Goal: Task Accomplishment & Management: Complete application form

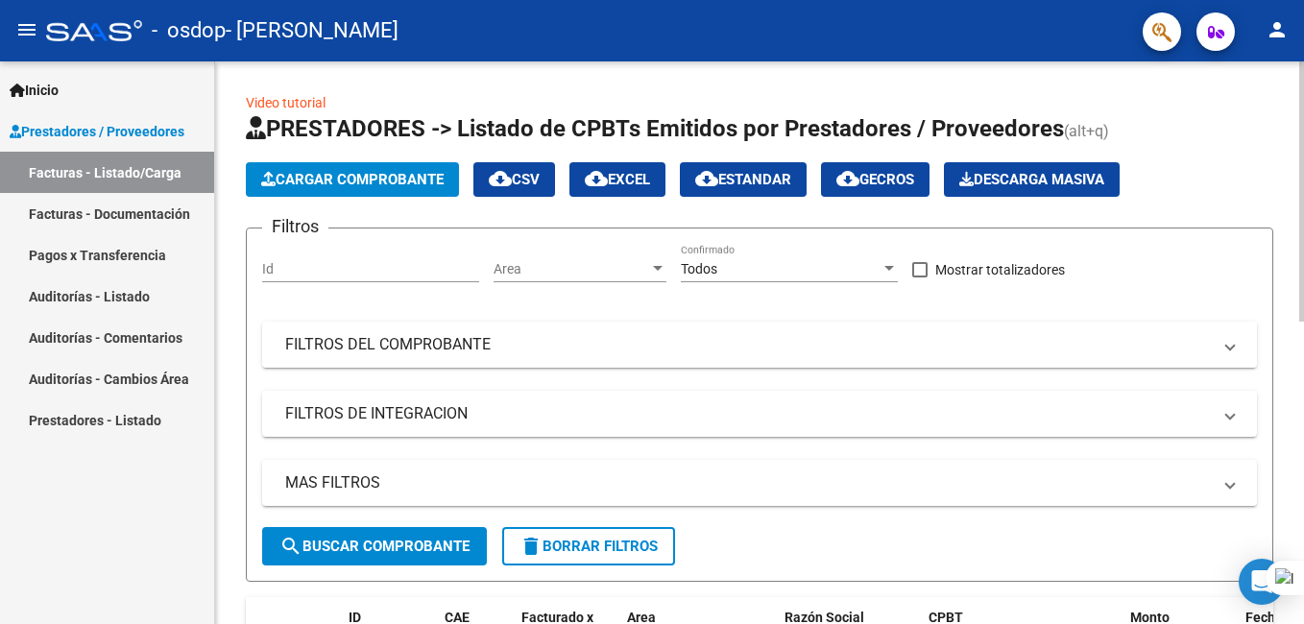
click at [547, 354] on mat-panel-title "FILTROS DEL COMPROBANTE" at bounding box center [747, 344] width 925 height 21
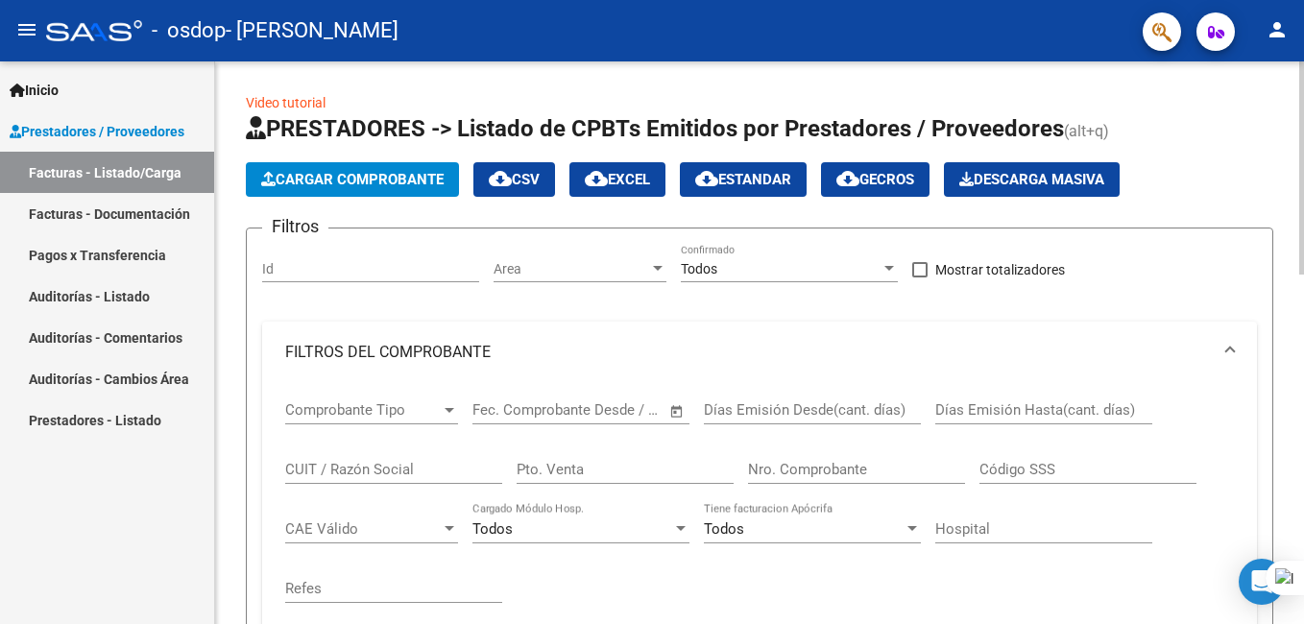
click at [375, 420] on div "Comprobante Tipo Comprobante Tipo" at bounding box center [371, 403] width 173 height 41
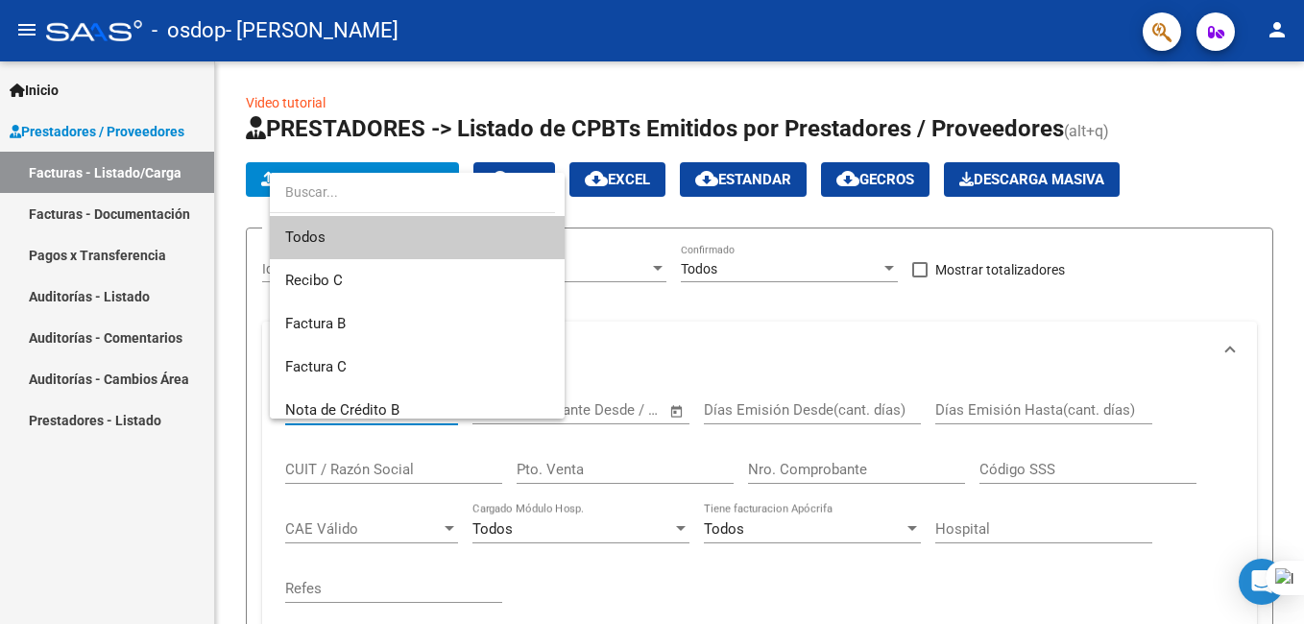
click at [159, 551] on div at bounding box center [652, 312] width 1304 height 624
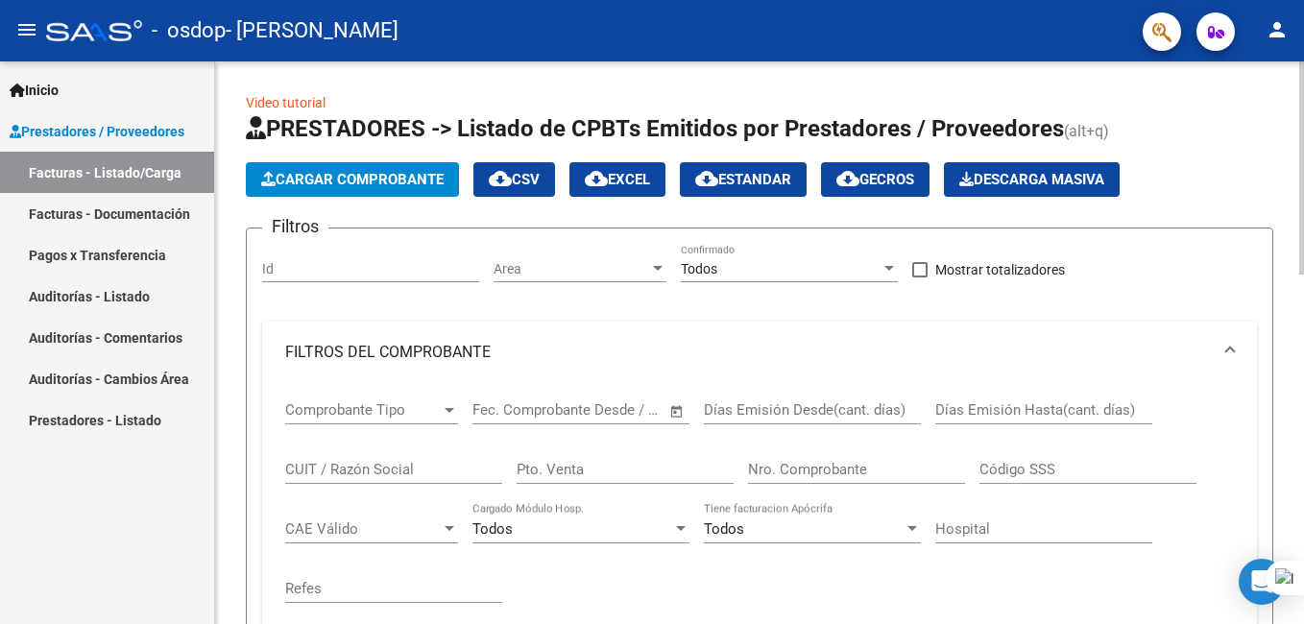
click at [359, 182] on span "Cargar Comprobante" at bounding box center [352, 179] width 182 height 17
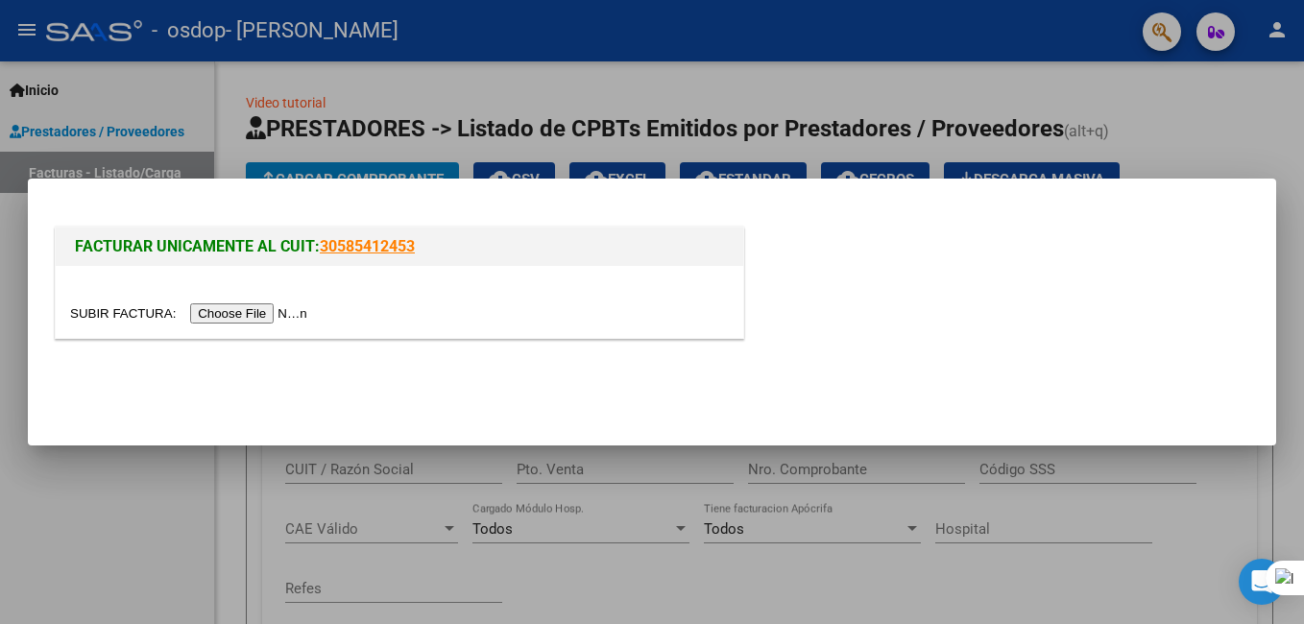
click at [588, 442] on mat-dialog-container "FACTURAR UNICAMENTE AL CUIT: 30585412453" at bounding box center [652, 313] width 1248 height 268
click at [254, 314] on input "file" at bounding box center [191, 313] width 243 height 20
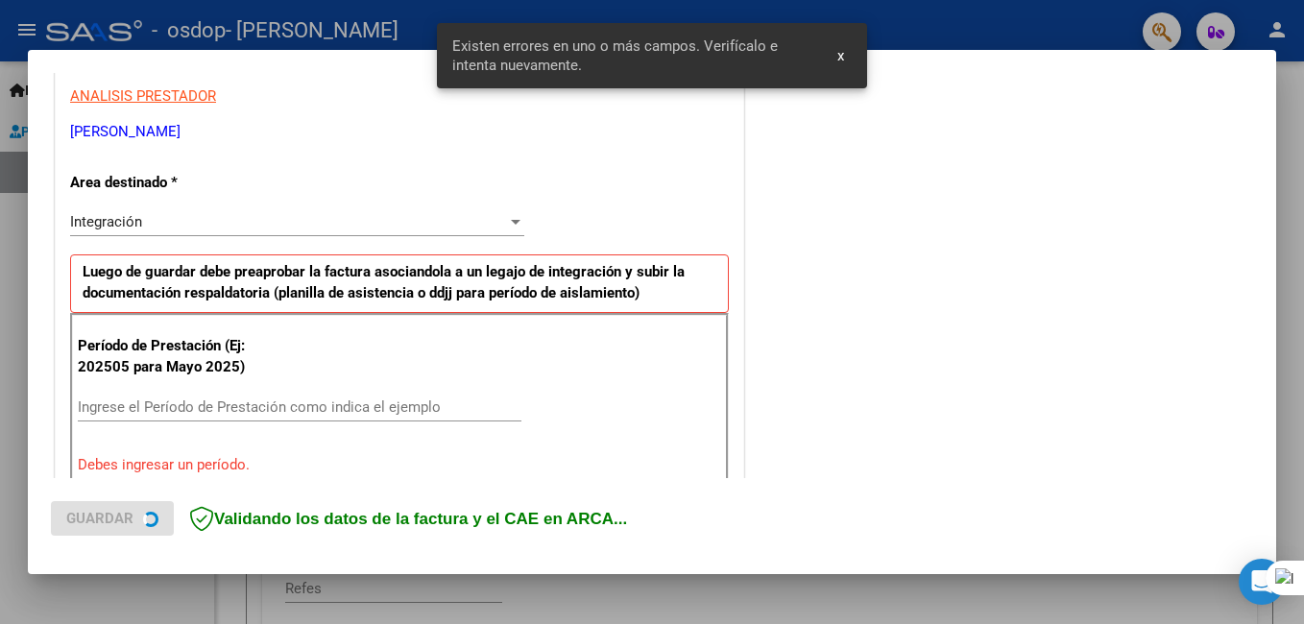
scroll to position [430, 0]
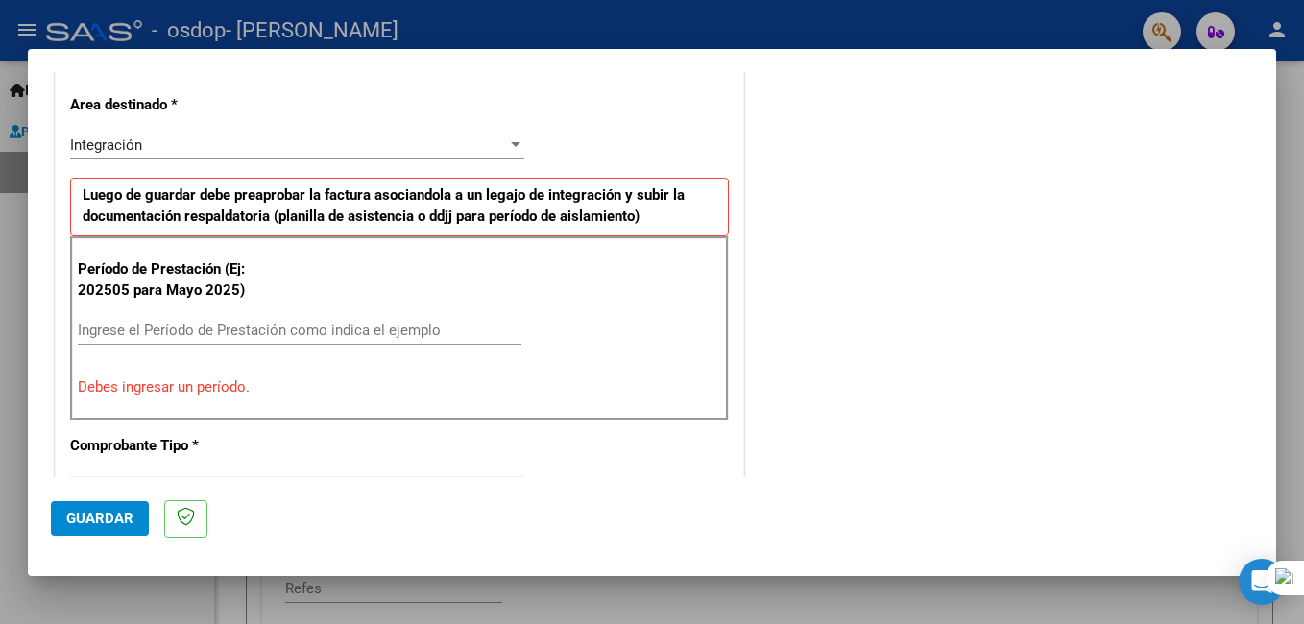
drag, startPoint x: 1276, startPoint y: 252, endPoint x: 1240, endPoint y: 164, distance: 94.3
click at [1240, 164] on div "COMPROBANTE VER COMPROBANTE El comprobante fue leído exitosamente. DATOS DEL CO…" at bounding box center [652, 312] width 1304 height 624
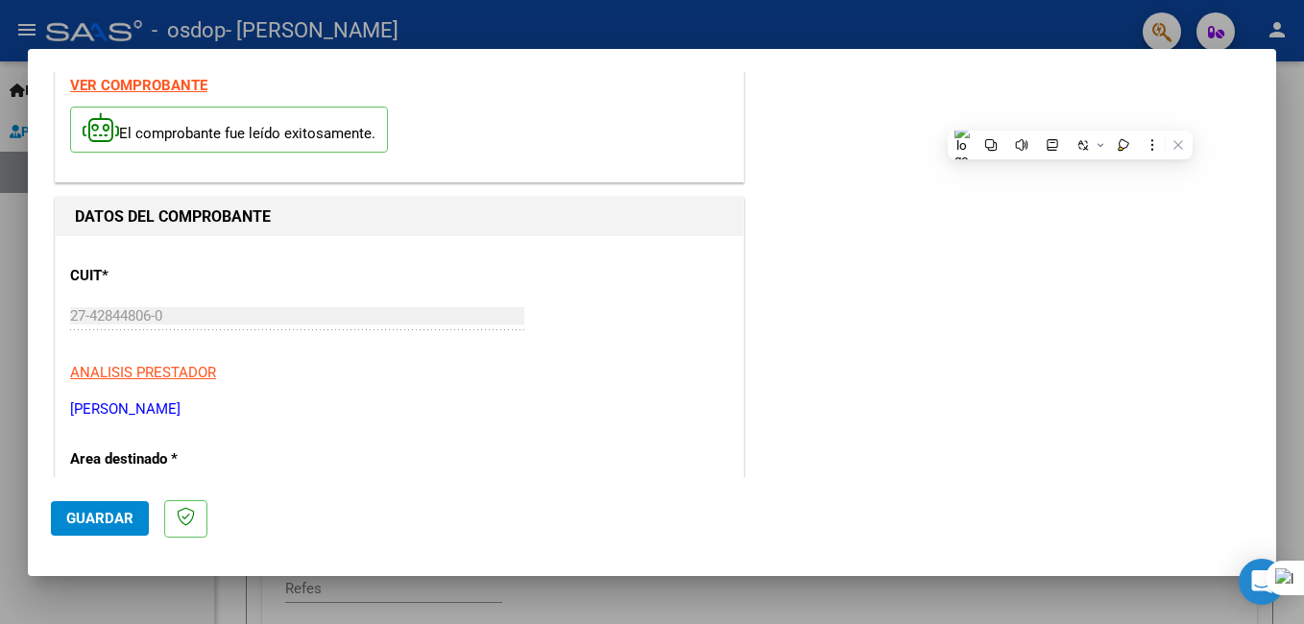
click at [587, 411] on p "[PERSON_NAME]" at bounding box center [399, 409] width 659 height 22
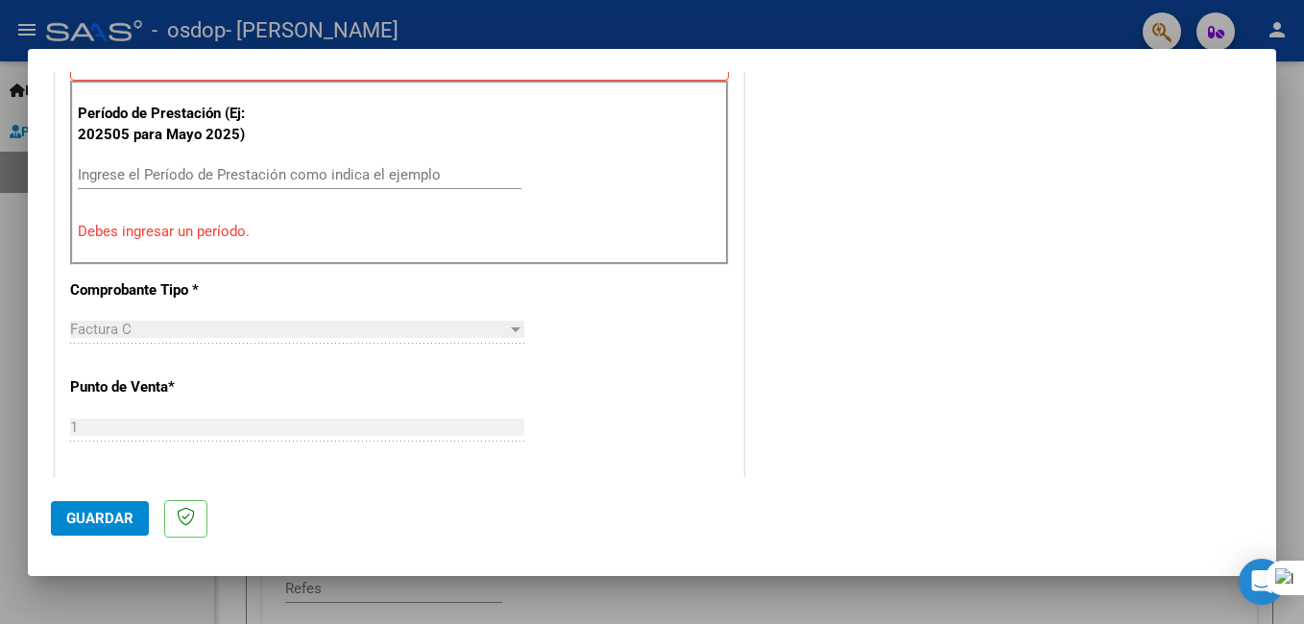
scroll to position [540, 0]
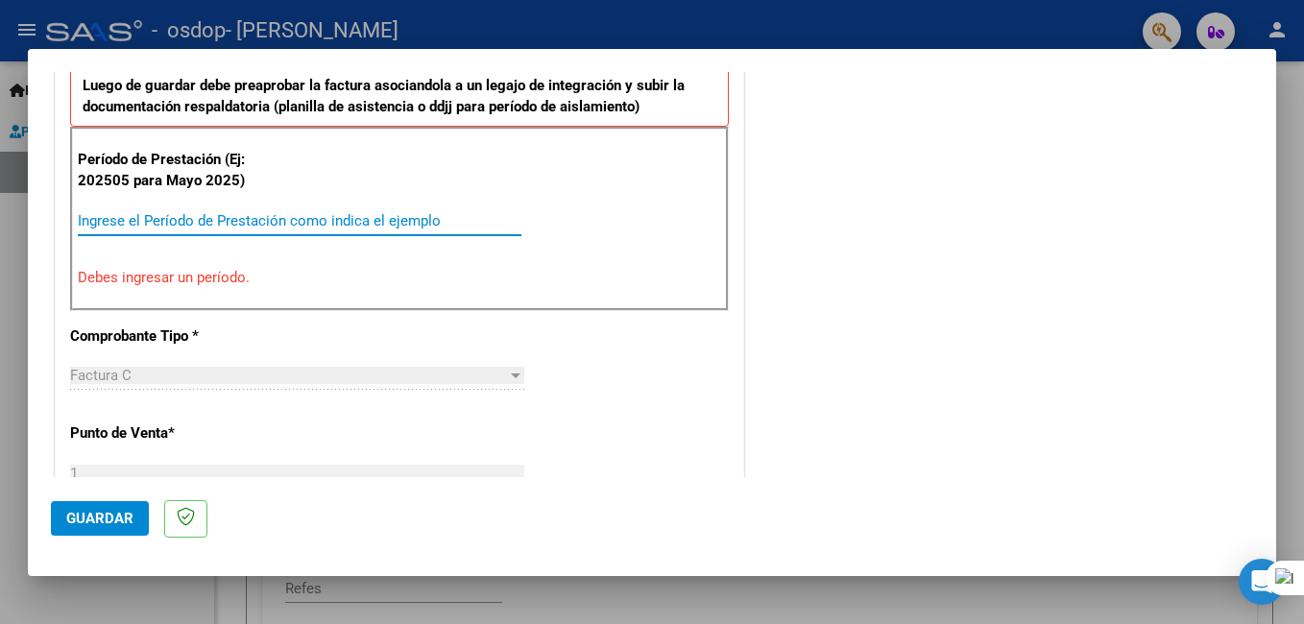
click at [375, 225] on input "Ingrese el Período de Prestación como indica el ejemplo" at bounding box center [300, 220] width 444 height 17
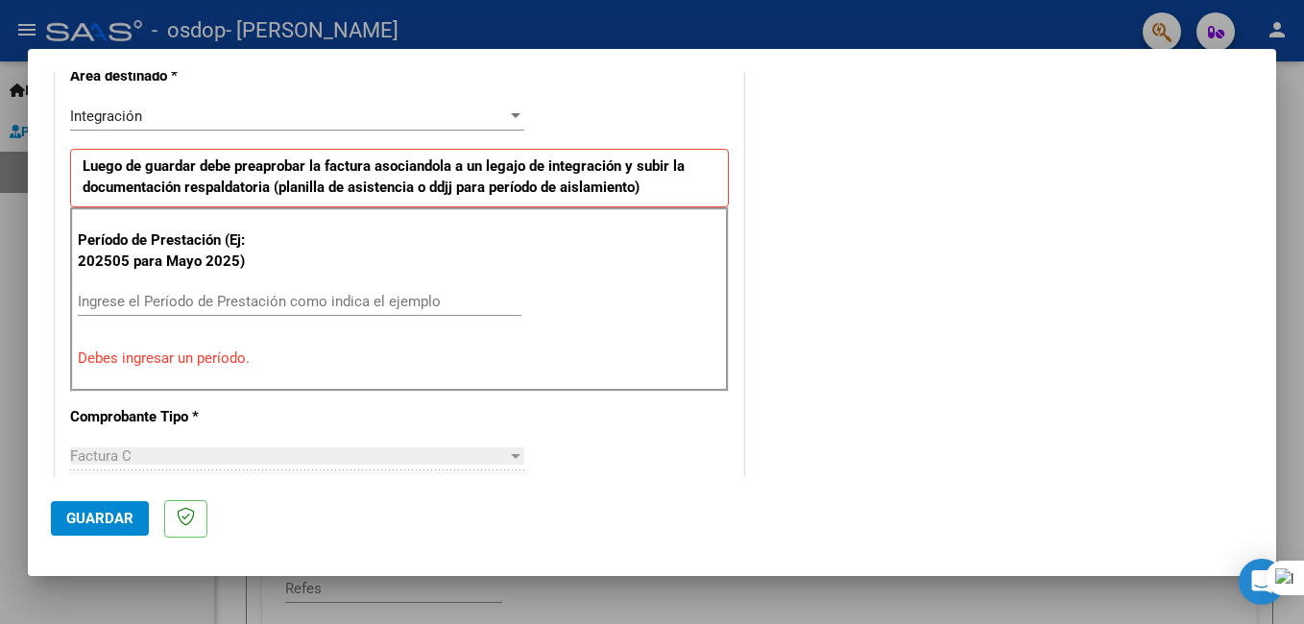
scroll to position [449, 0]
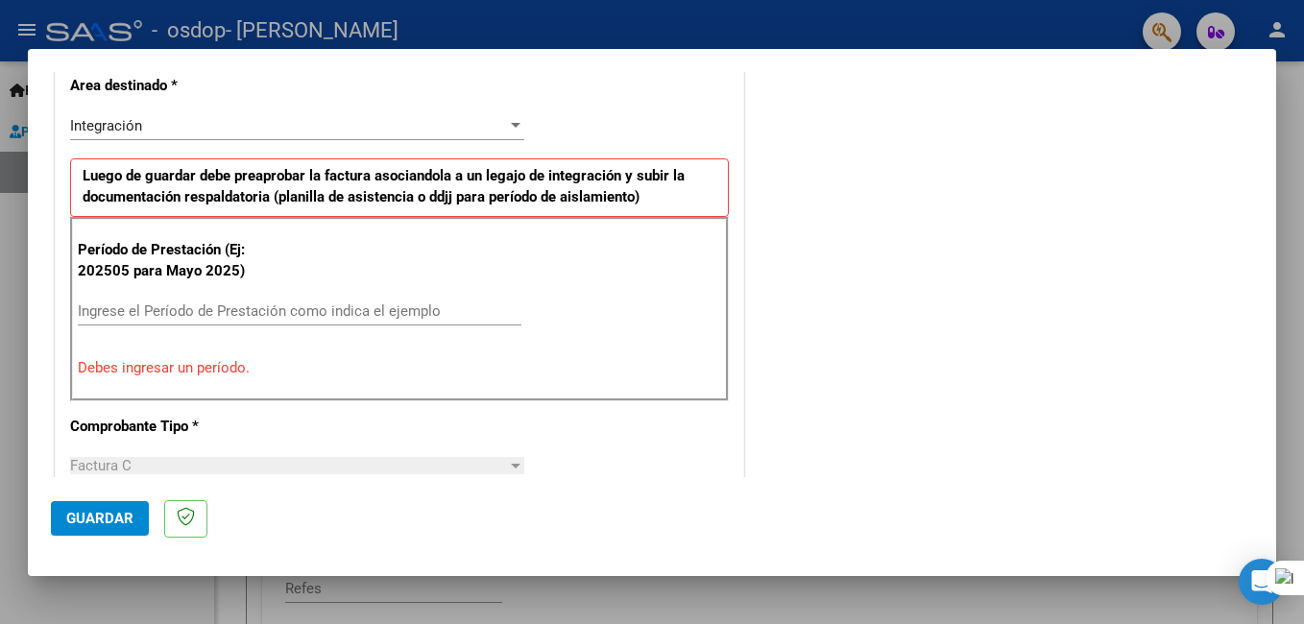
click at [348, 321] on div "Ingrese el Período de Prestación como indica el ejemplo" at bounding box center [300, 311] width 444 height 29
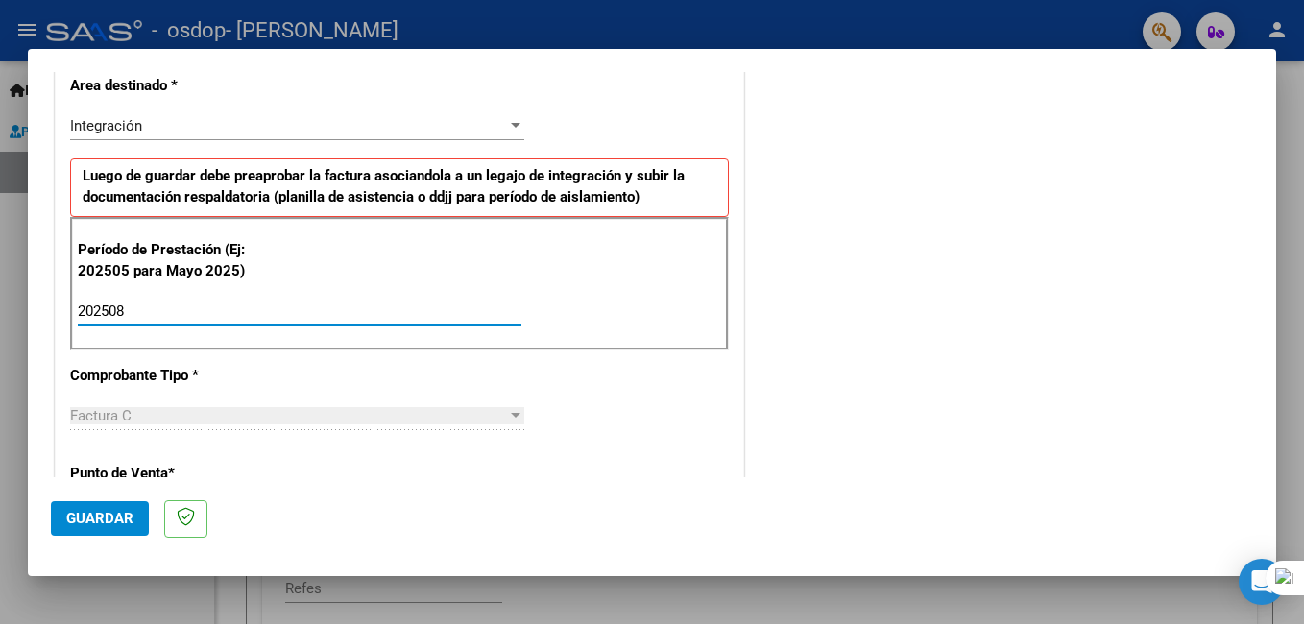
type input "202508"
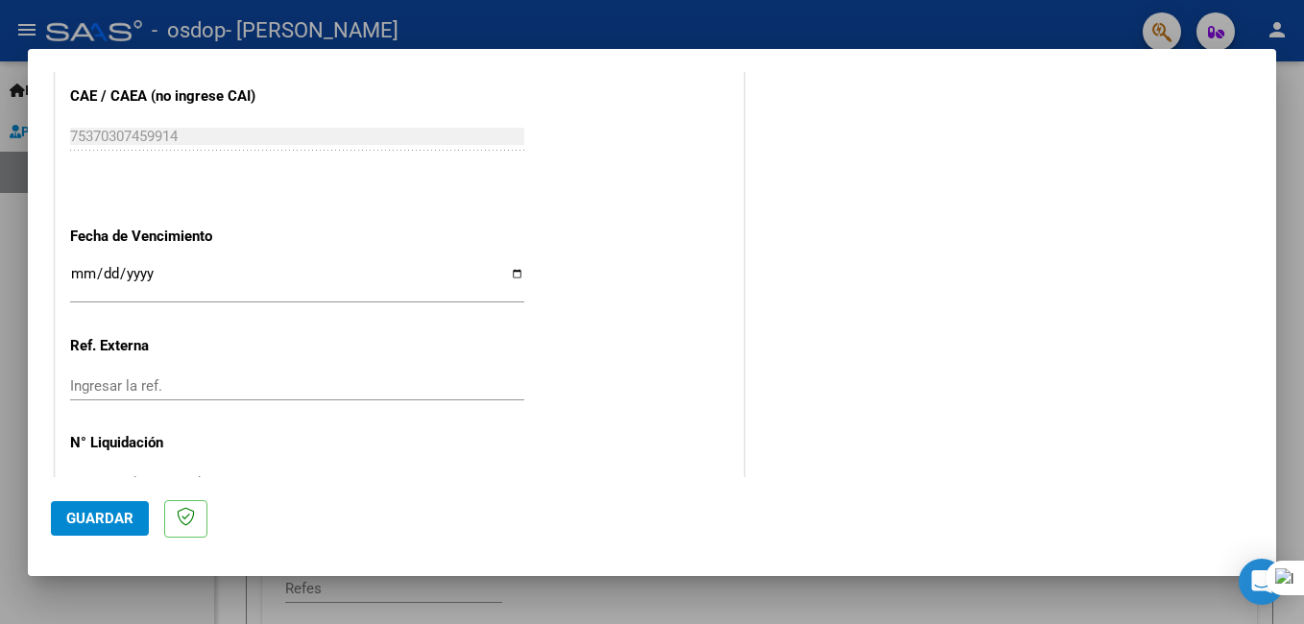
scroll to position [1231, 0]
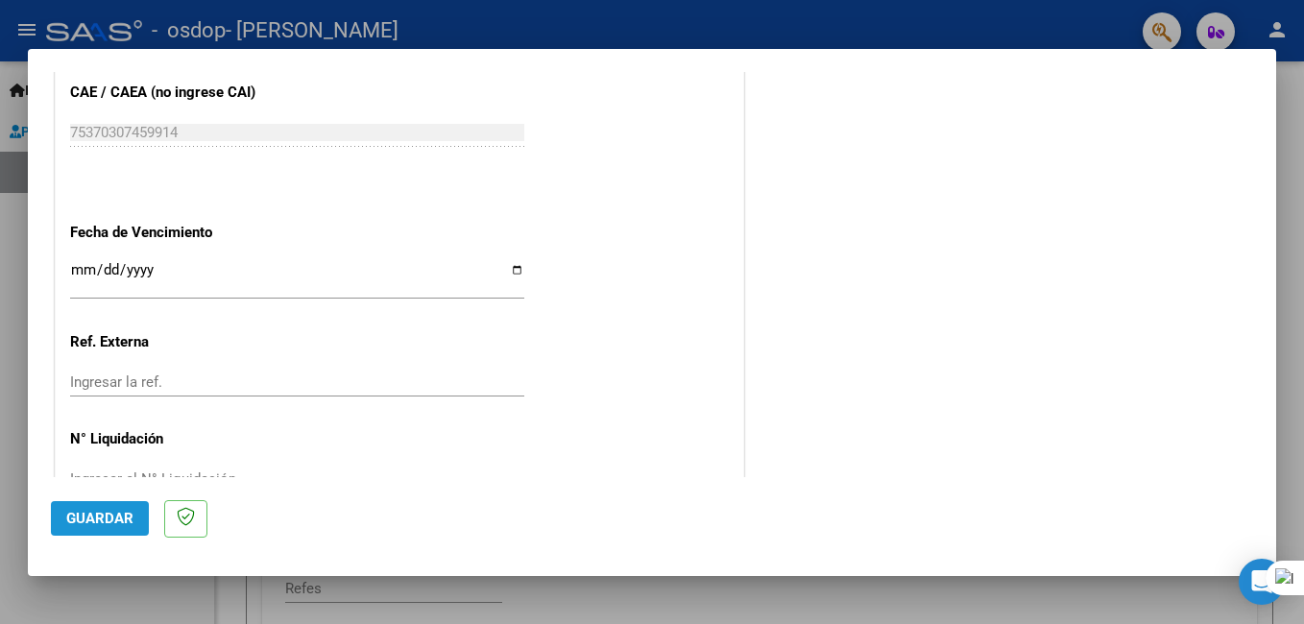
click at [88, 519] on span "Guardar" at bounding box center [99, 518] width 67 height 17
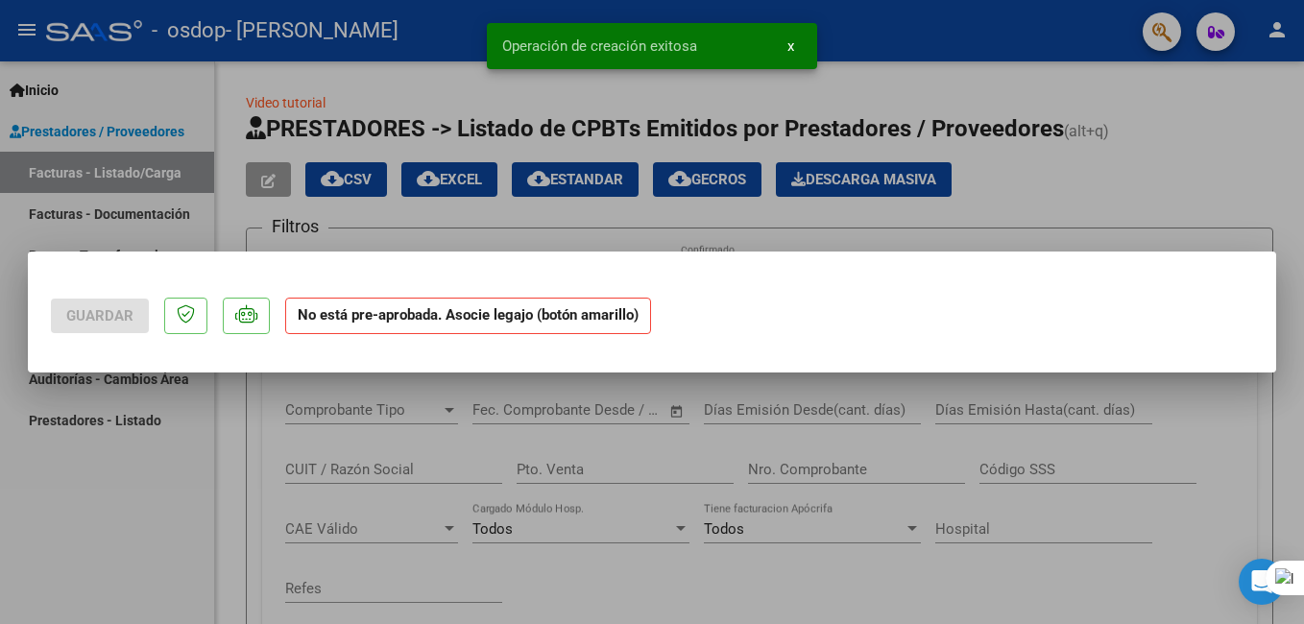
scroll to position [0, 0]
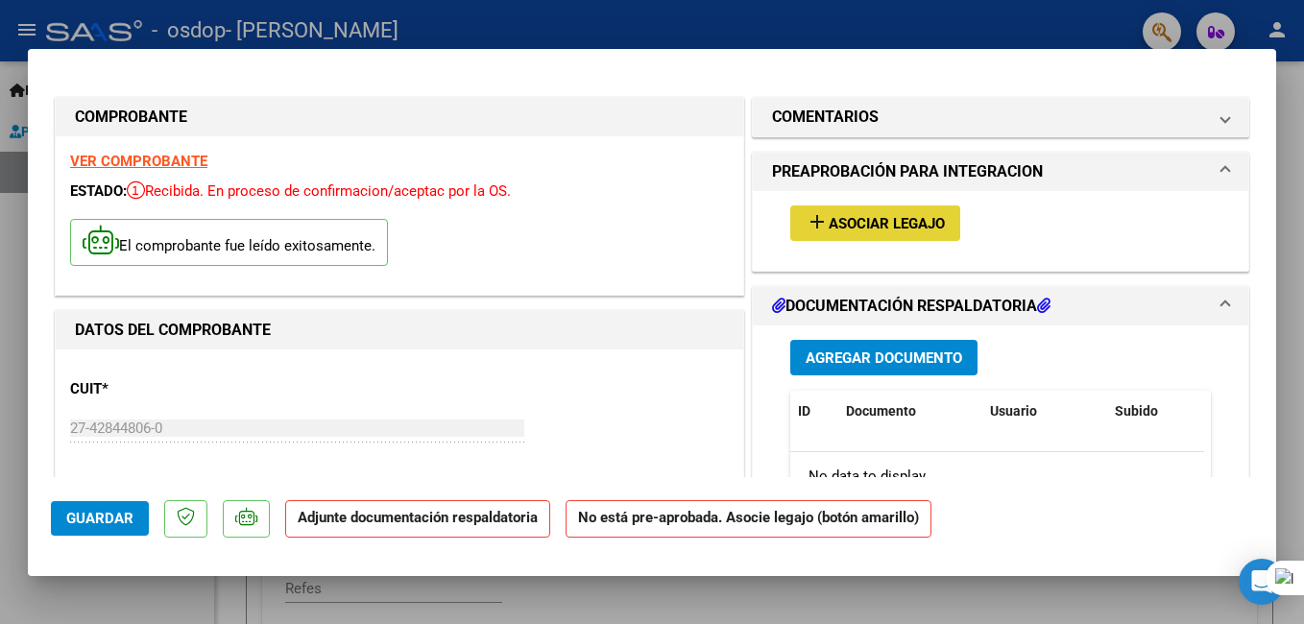
click at [819, 228] on mat-icon "add" at bounding box center [816, 221] width 23 height 23
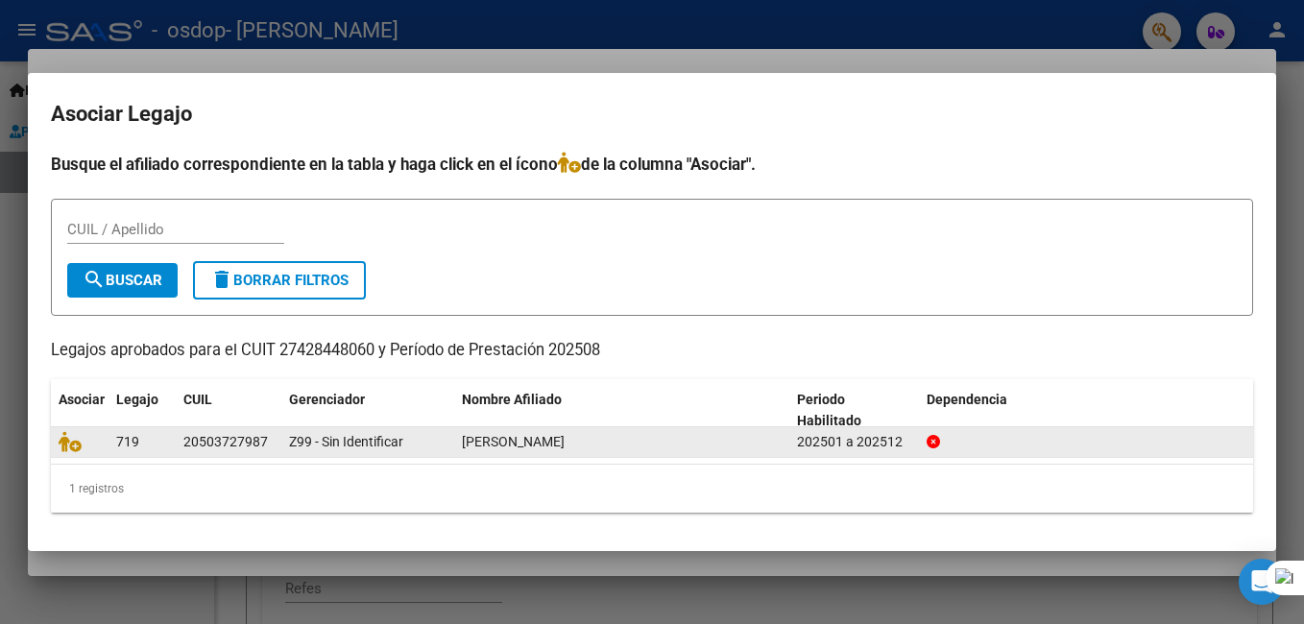
click at [279, 441] on datatable-body-cell "20503727987" at bounding box center [229, 442] width 106 height 30
click at [72, 443] on icon at bounding box center [70, 441] width 23 height 21
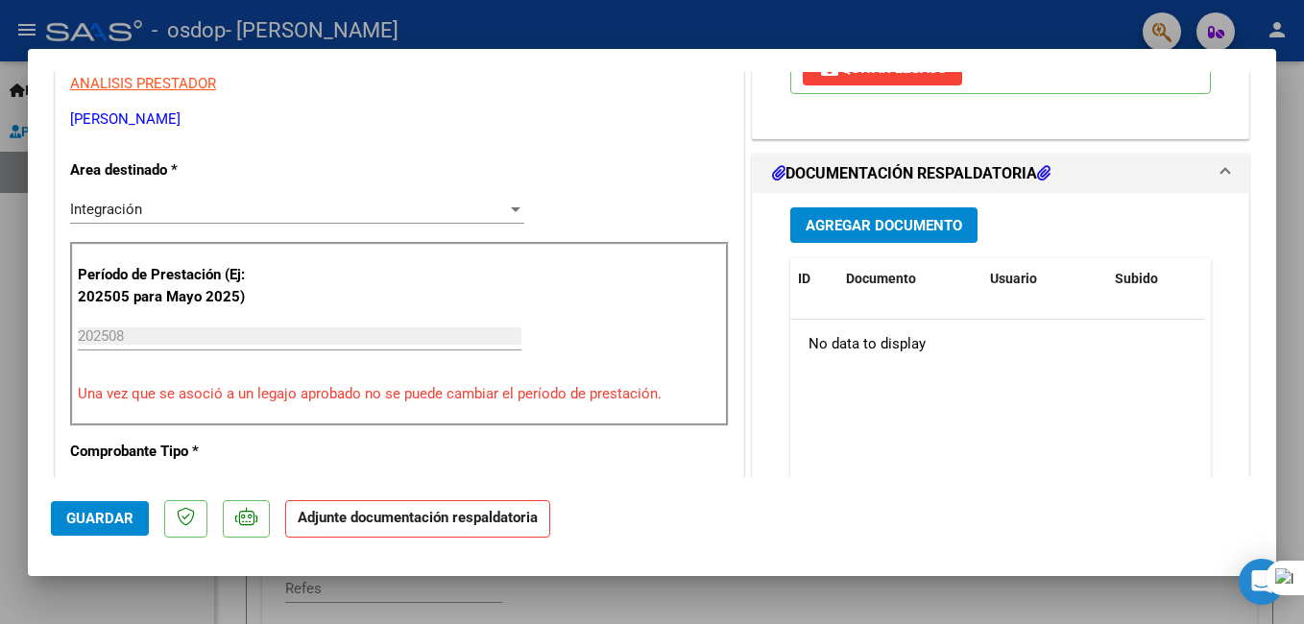
scroll to position [430, 0]
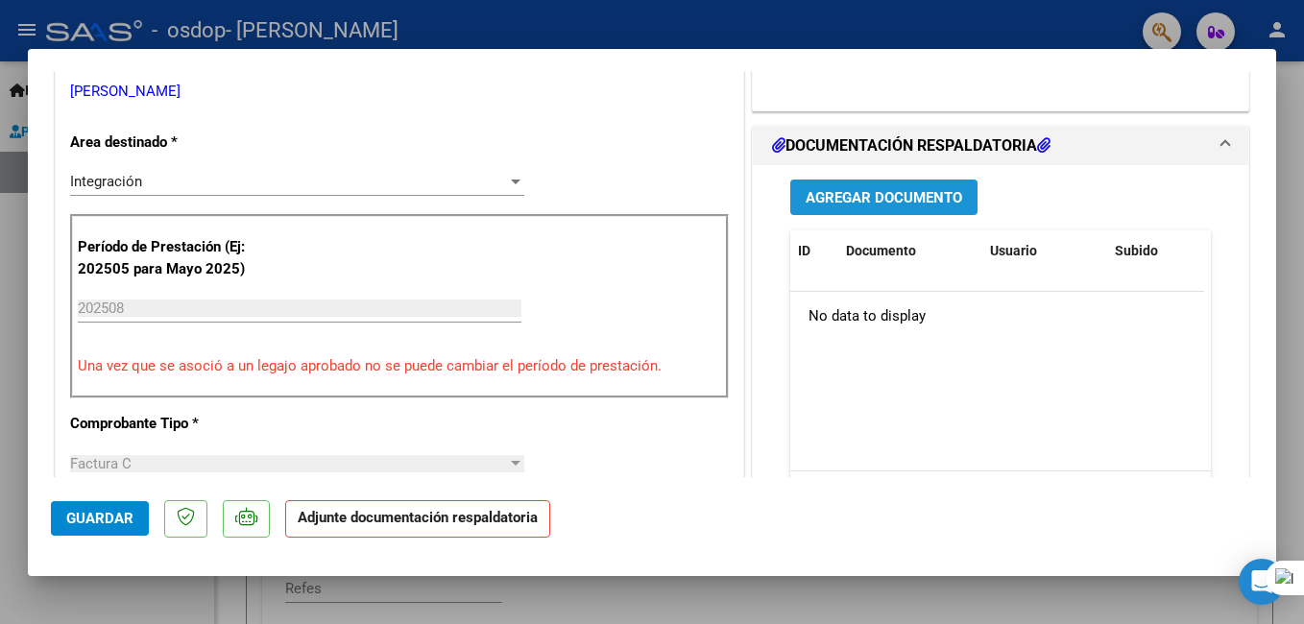
click at [912, 184] on button "Agregar Documento" at bounding box center [883, 198] width 187 height 36
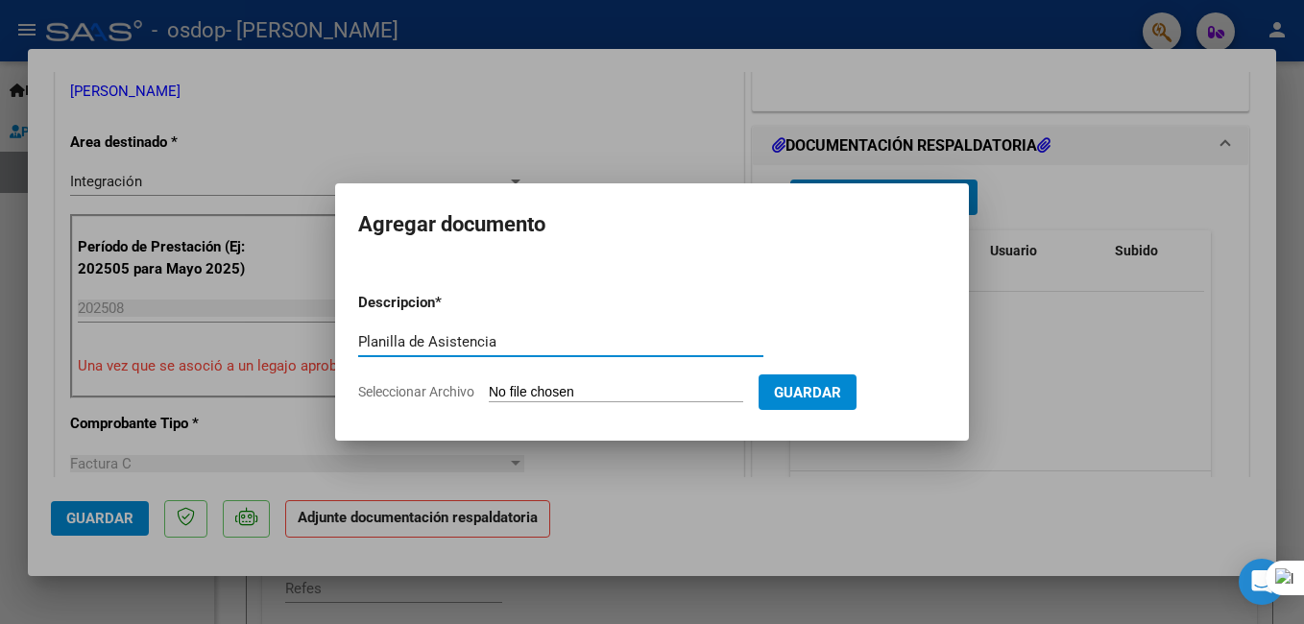
type input "Planilla de Asistencia"
click at [688, 372] on div "Planilla de Asistencia Escriba aquí una descripcion" at bounding box center [560, 350] width 405 height 47
click at [686, 403] on form "Descripcion * Planilla de Asistencia Escriba aquí una descripcion Seleccionar A…" at bounding box center [652, 347] width 588 height 140
click at [599, 377] on form "Descripcion * Planilla de Asistencia Escriba aquí una descripcion Seleccionar A…" at bounding box center [652, 347] width 588 height 140
click at [406, 392] on span "Seleccionar Archivo" at bounding box center [416, 391] width 116 height 15
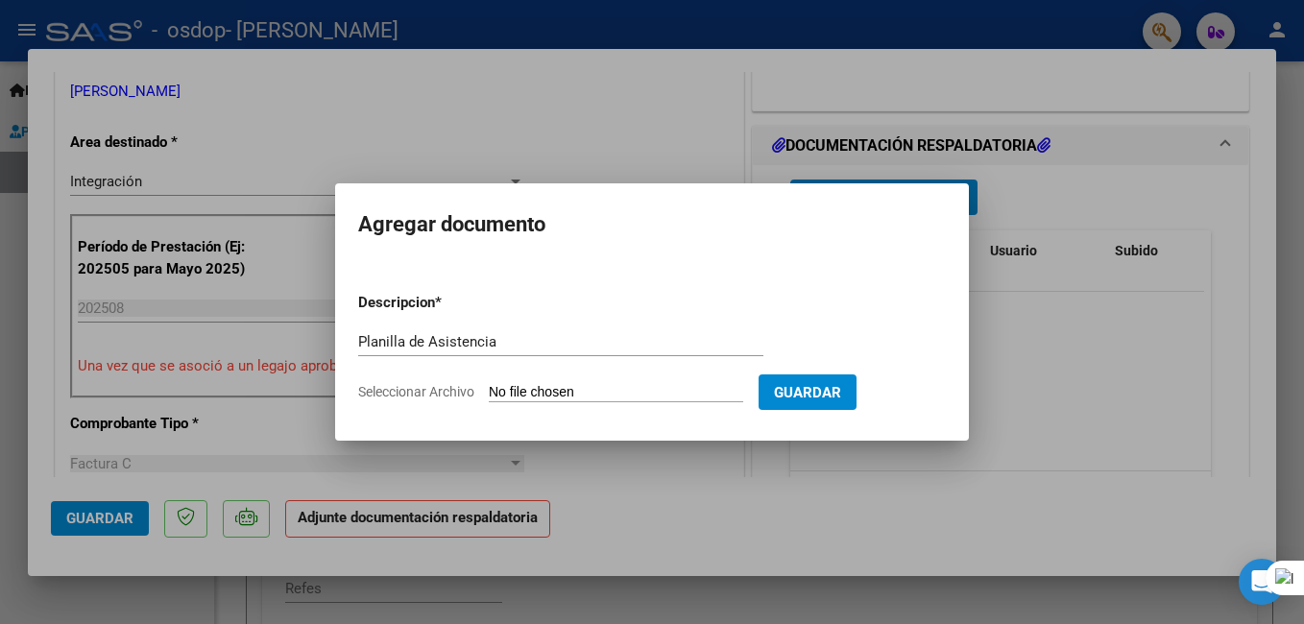
click at [489, 392] on input "Seleccionar Archivo" at bounding box center [616, 393] width 254 height 18
click at [534, 388] on input "Seleccionar Archivo" at bounding box center [616, 393] width 254 height 18
click at [443, 387] on span "Seleccionar Archivo" at bounding box center [416, 391] width 116 height 15
click at [489, 387] on input "Seleccionar Archivo" at bounding box center [616, 393] width 254 height 18
type input "C:\fakepath\Planilla Agosto.pdf"
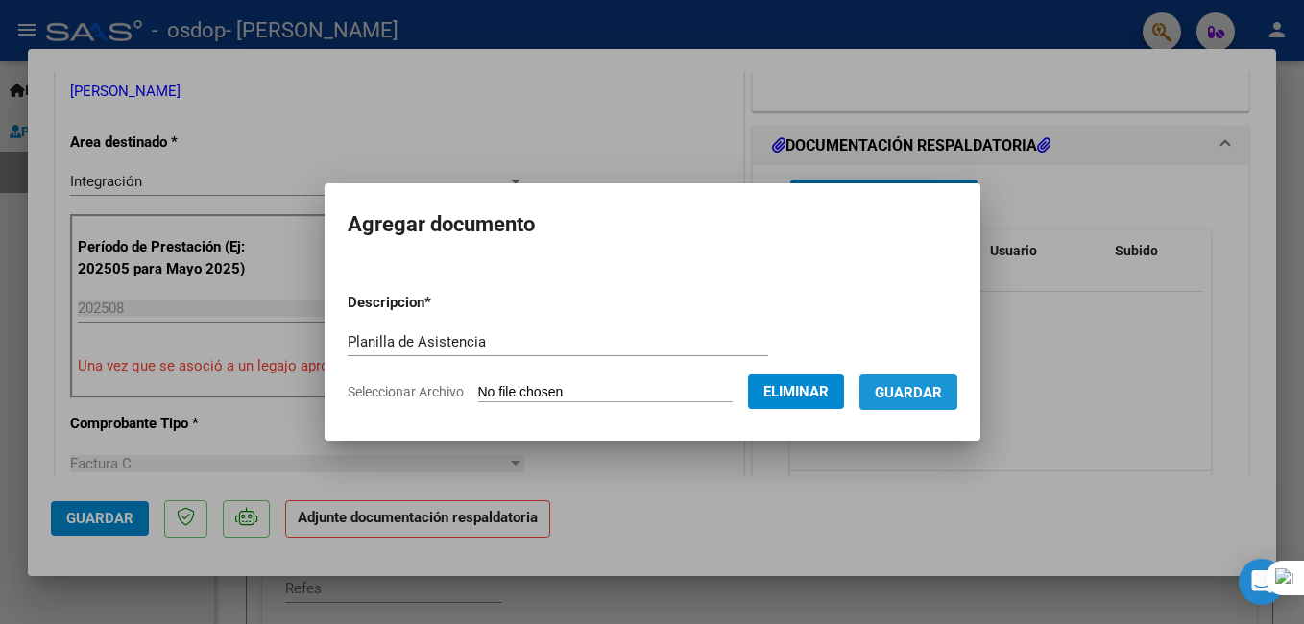
click at [942, 390] on span "Guardar" at bounding box center [908, 392] width 67 height 17
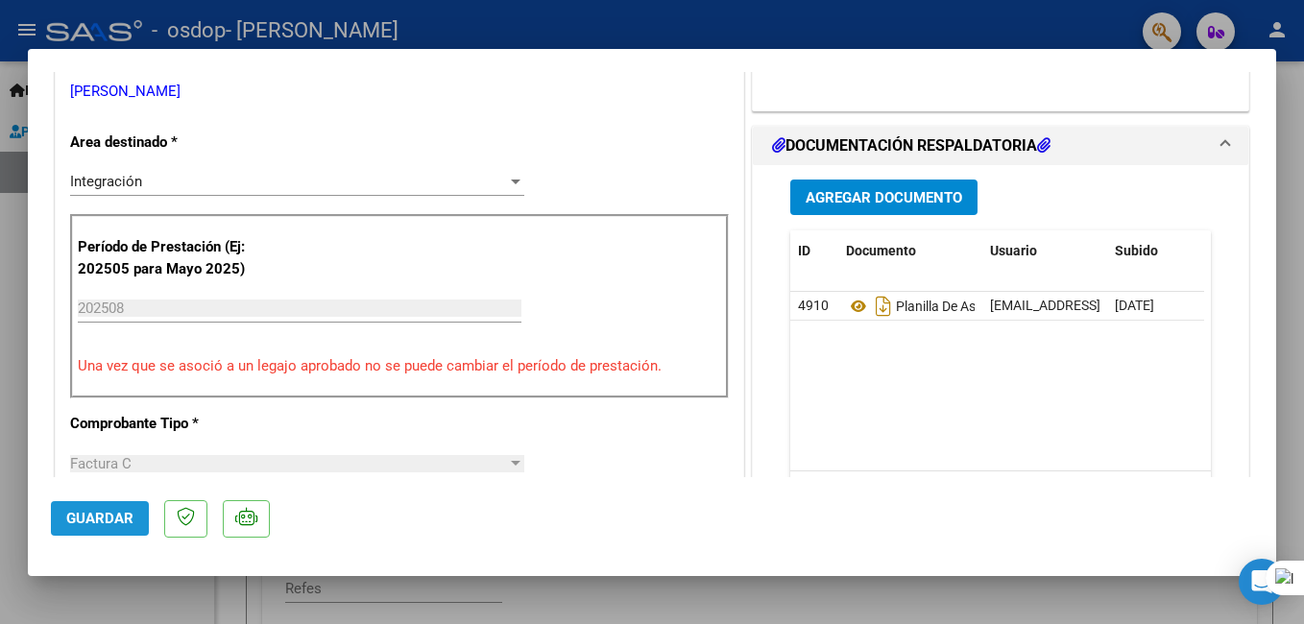
click at [95, 531] on button "Guardar" at bounding box center [100, 518] width 98 height 35
click at [115, 526] on span "Guardar" at bounding box center [99, 518] width 67 height 17
